Goal: Task Accomplishment & Management: Use online tool/utility

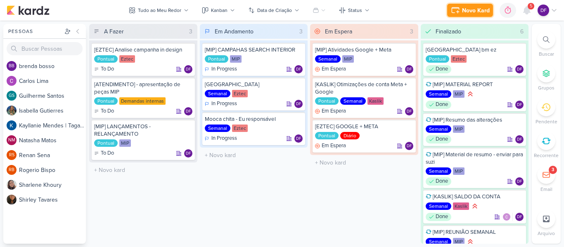
click at [457, 8] on icon at bounding box center [454, 8] width 7 height 0
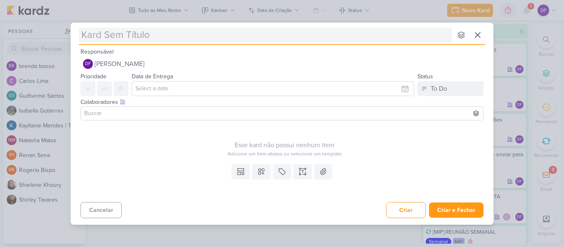
type input "["
type input "[kaslik"
type input "[kaslik] a"
type input "[kaslik] atividades pendentes"
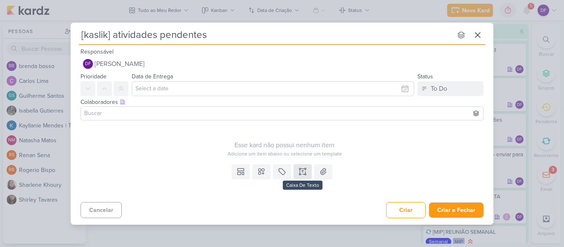
type input "[kaslik] atividades pendentes"
click at [303, 171] on icon at bounding box center [302, 171] width 8 height 8
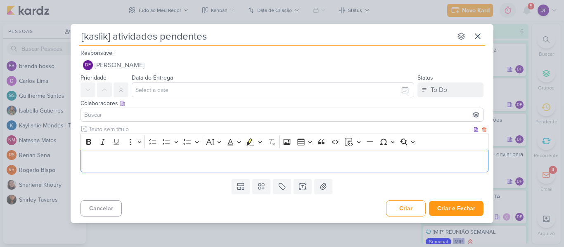
click at [230, 153] on div "Editor editing area: main" at bounding box center [284, 161] width 408 height 23
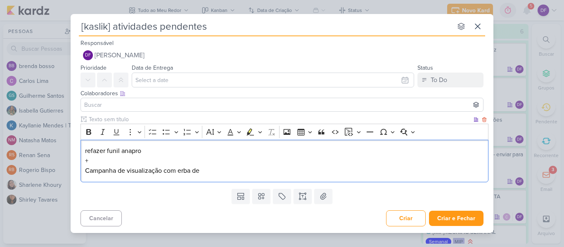
click at [179, 174] on p "refazer funil anapro + Campanha de visualização com erba de" at bounding box center [284, 161] width 399 height 30
click at [220, 175] on p "refazer funil anapro + Campanha de visualização com verba de" at bounding box center [284, 161] width 399 height 30
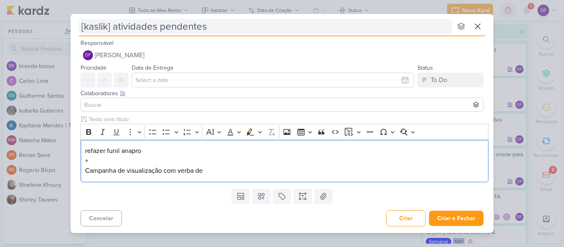
click at [220, 28] on input "[kaslik] atividades pendentes" at bounding box center [265, 26] width 373 height 15
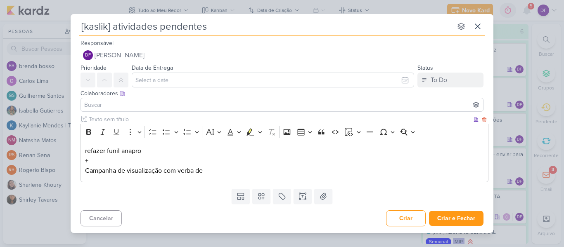
click at [210, 175] on p "refazer funil anapro + Campanha de visualização com verba de" at bounding box center [284, 161] width 399 height 30
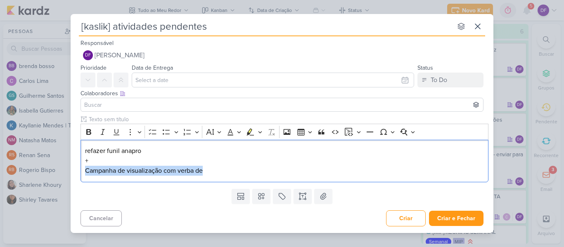
drag, startPoint x: 212, startPoint y: 169, endPoint x: 71, endPoint y: 168, distance: 140.7
click at [71, 168] on div "Clique para deixar o item visível somente à membros da sua organização Rich Tex…" at bounding box center [282, 150] width 422 height 70
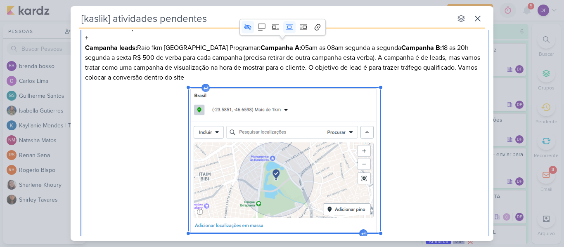
scroll to position [164, 0]
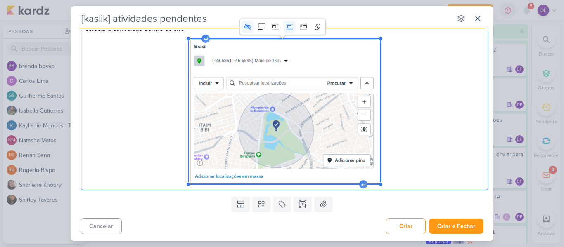
click at [415, 163] on div "refazer funil anapro + Campanha leads: Raio 1km [GEOGRAPHIC_DATA] Programar: Ca…" at bounding box center [284, 79] width 408 height 222
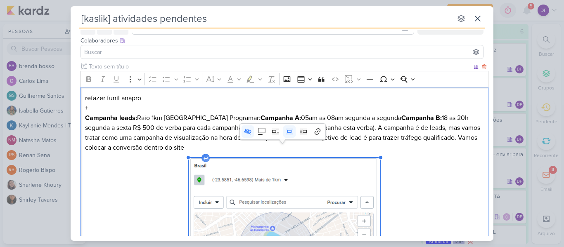
scroll to position [40, 0]
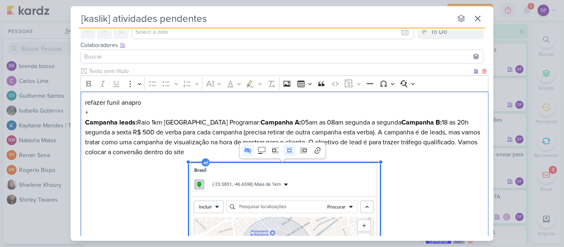
click at [217, 153] on p "refazer funil anapro + Campanha leads: Raio 1km [GEOGRAPHIC_DATA] Programar: Ca…" at bounding box center [284, 127] width 399 height 59
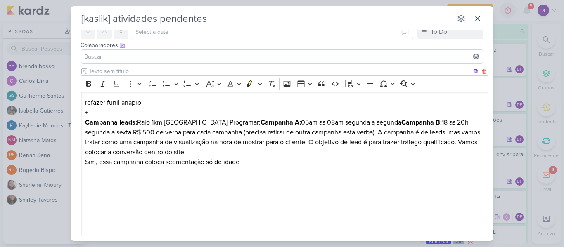
scroll to position [60, 0]
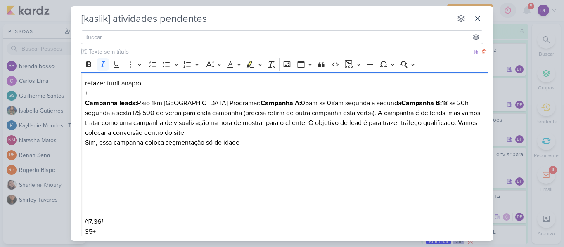
click at [108, 222] on p "[ 17:36 ]" at bounding box center [284, 222] width 399 height 10
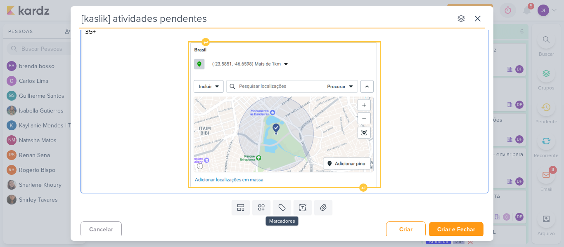
scroll to position [184, 0]
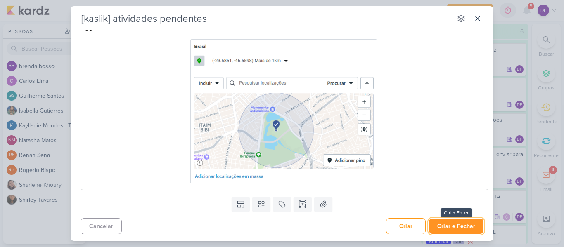
click at [459, 223] on button "Criar e Fechar" at bounding box center [456, 226] width 54 height 15
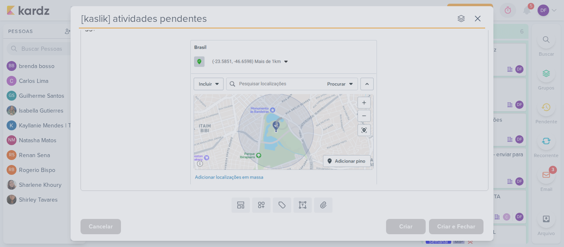
scroll to position [0, 0]
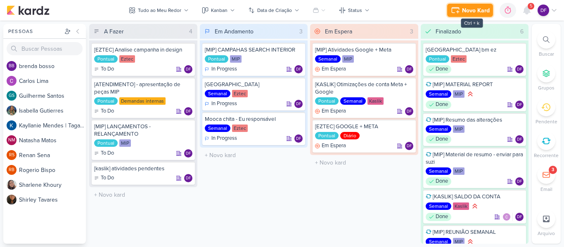
click at [482, 6] on div "Novo Kard" at bounding box center [476, 10] width 28 height 9
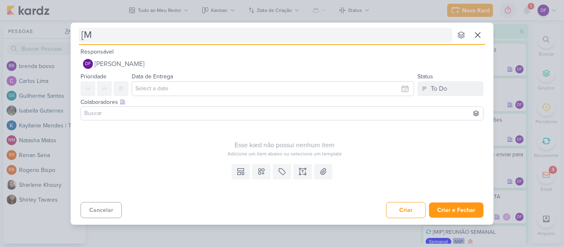
type input "[MI"
type input "[MIP]"
type input "[MIP] TE"
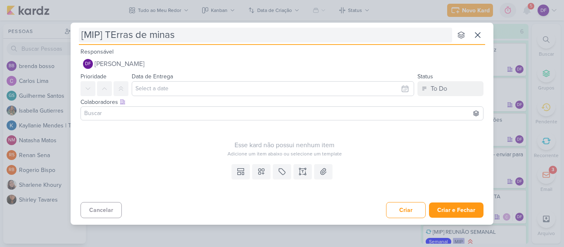
type input "[MIP] TErras de minas"
type input "[MIP] TErras de minas redesign"
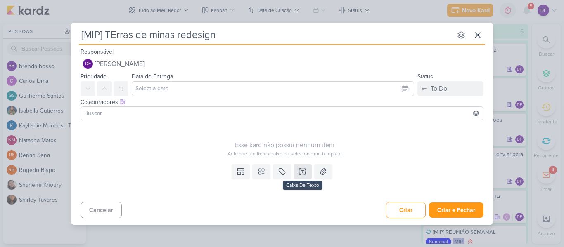
type input "[MIP] TErras de minas redesign"
click at [300, 172] on icon at bounding box center [300, 172] width 0 height 4
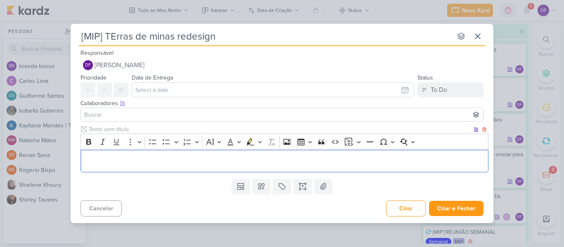
click at [152, 158] on p "Editor editing area: main" at bounding box center [284, 161] width 399 height 10
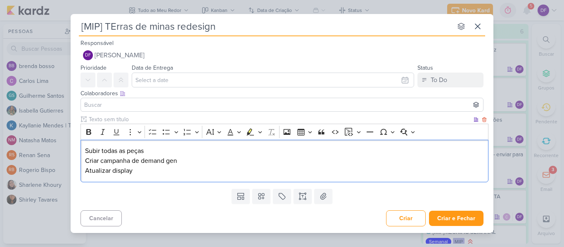
click at [157, 145] on div "Subir todas as peças Criar campanha de demand gen Atualizar display" at bounding box center [284, 161] width 408 height 42
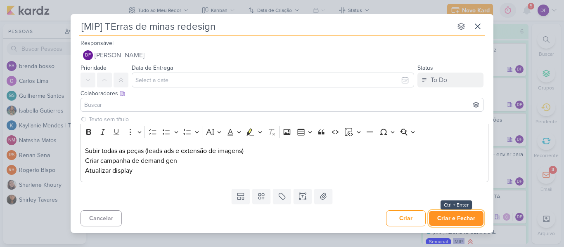
click at [471, 219] on button "Criar e Fechar" at bounding box center [456, 218] width 54 height 15
